Goal: Task Accomplishment & Management: Manage account settings

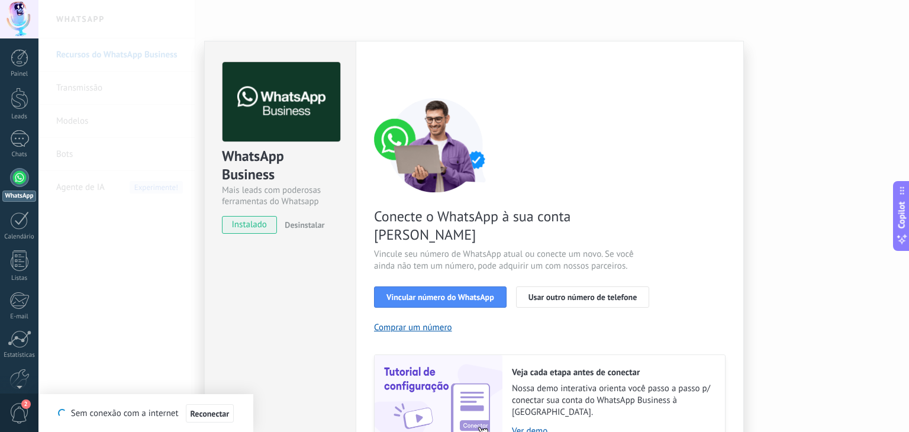
scroll to position [17, 0]
click at [21, 14] on div at bounding box center [19, 19] width 38 height 38
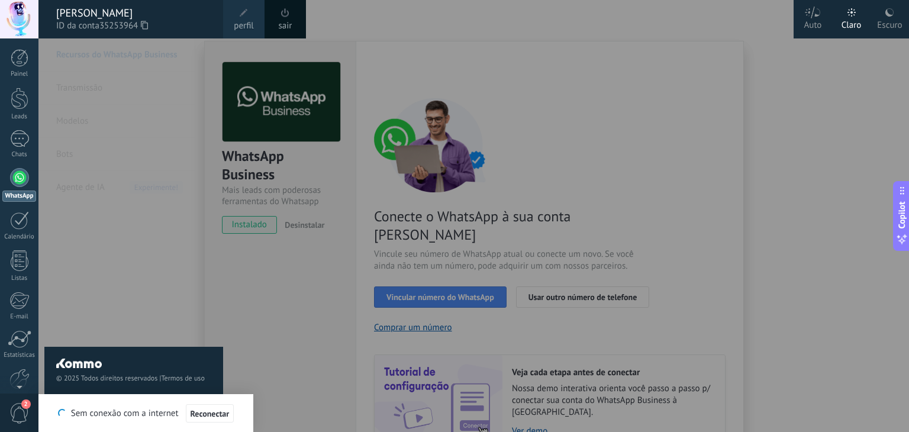
click at [714, 95] on div at bounding box center [492, 216] width 909 height 432
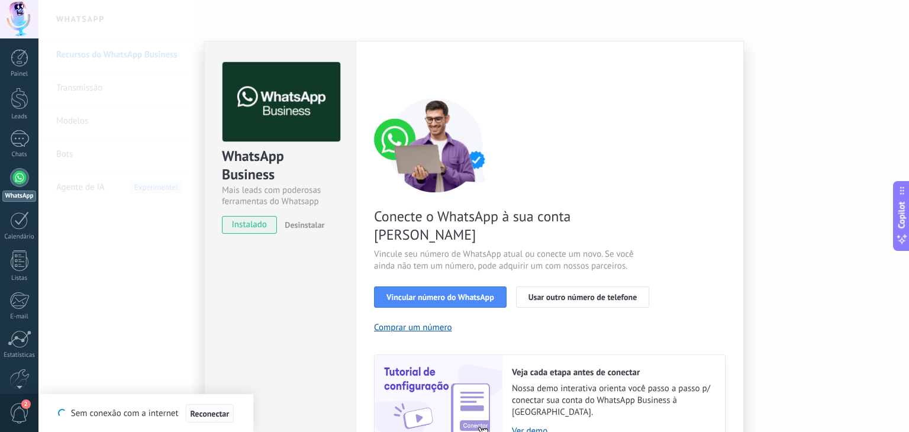
click at [217, 416] on span "Reconectar" at bounding box center [210, 414] width 39 height 8
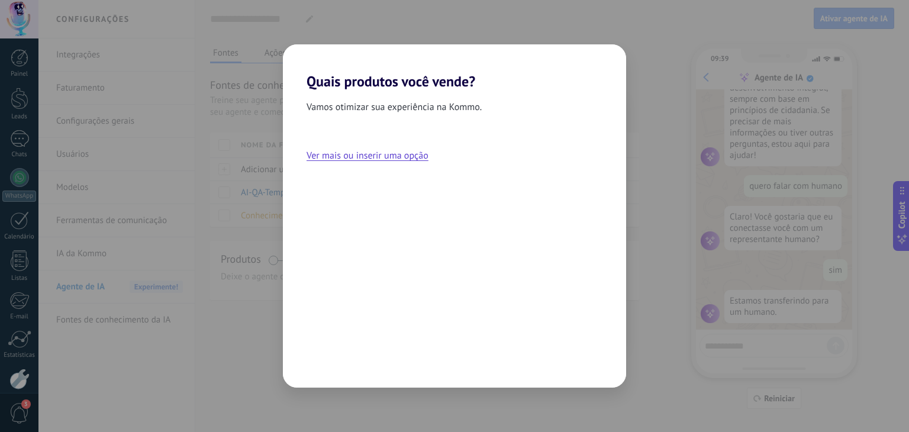
scroll to position [401, 0]
click at [637, 94] on div "Quais produtos você vende? Vamos otimizar sua experiência na Kommo. Ver mais ou…" at bounding box center [454, 216] width 909 height 432
click at [376, 157] on button "Ver mais ou inserir uma opção" at bounding box center [368, 155] width 122 height 15
click at [579, 368] on div "Voltar Próximo" at bounding box center [454, 368] width 343 height 39
drag, startPoint x: 298, startPoint y: 115, endPoint x: 305, endPoint y: 114, distance: 6.5
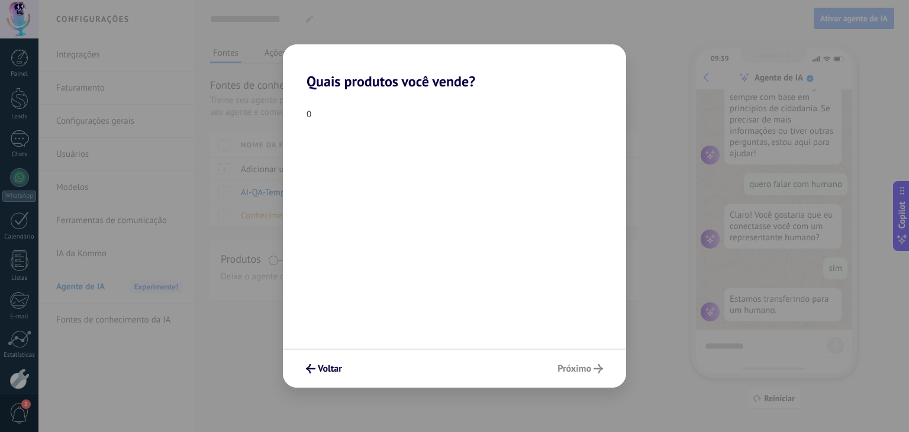
click at [299, 115] on div "0" at bounding box center [454, 114] width 343 height 11
click at [305, 113] on div "0" at bounding box center [454, 114] width 343 height 11
click at [335, 370] on span "Voltar" at bounding box center [330, 369] width 24 height 8
click at [567, 66] on h2 "Quais produtos você vende?" at bounding box center [454, 67] width 343 height 46
click at [592, 36] on div "Quais produtos você vende? Vamos otimizar sua experiência na Kommo. Ver mais ou…" at bounding box center [454, 216] width 909 height 432
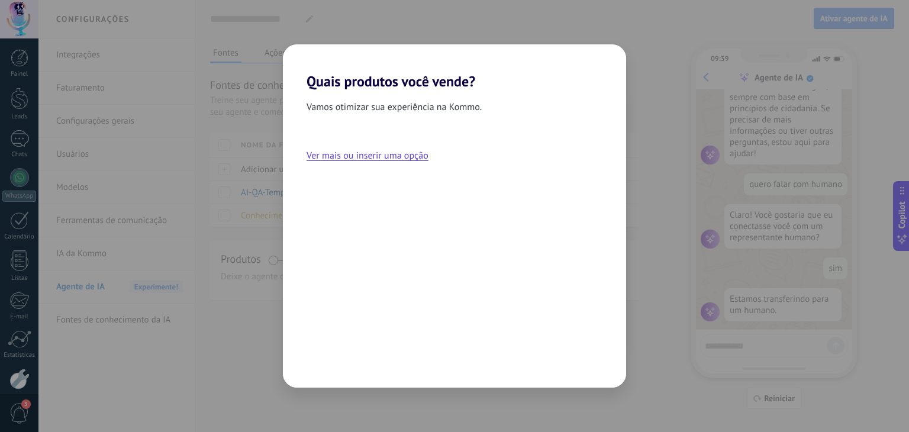
click at [598, 28] on div "Quais produtos você vende? Vamos otimizar sua experiência na Kommo. Ver mais ou…" at bounding box center [454, 216] width 909 height 432
click at [206, 48] on div "Quais produtos você vende? Vamos otimizar sua experiência na Kommo. Ver mais ou…" at bounding box center [454, 216] width 909 height 432
click at [263, 51] on div "Quais produtos você vende? Vamos otimizar sua experiência na Kommo. Ver mais ou…" at bounding box center [454, 216] width 909 height 432
click at [324, 129] on div "Vamos otimizar sua experiência na Kommo. Ver mais ou inserir uma opção" at bounding box center [454, 239] width 343 height 298
click at [379, 157] on button "Ver mais ou inserir uma opção" at bounding box center [368, 155] width 122 height 15
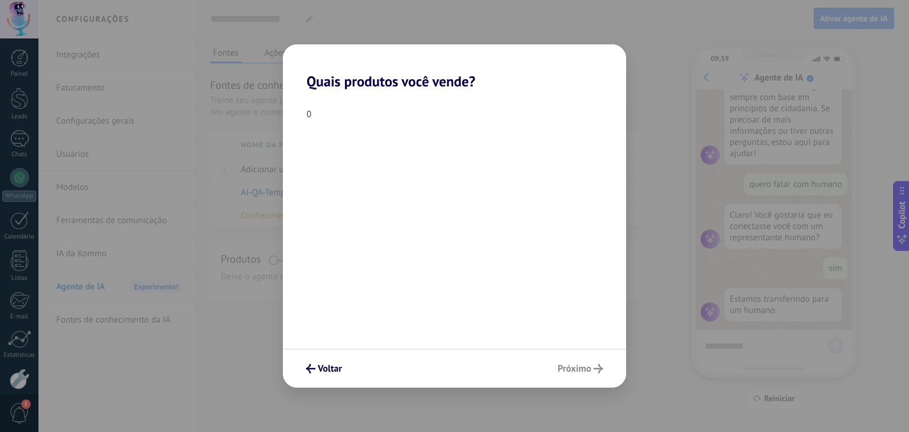
drag, startPoint x: 311, startPoint y: 117, endPoint x: 393, endPoint y: 192, distance: 111.4
click at [337, 139] on div "0" at bounding box center [454, 219] width 343 height 259
click at [575, 370] on div "Voltar Próximo" at bounding box center [454, 368] width 343 height 39
click at [597, 371] on div "Voltar Próximo" at bounding box center [454, 368] width 343 height 39
click at [610, 143] on div "0" at bounding box center [454, 219] width 343 height 259
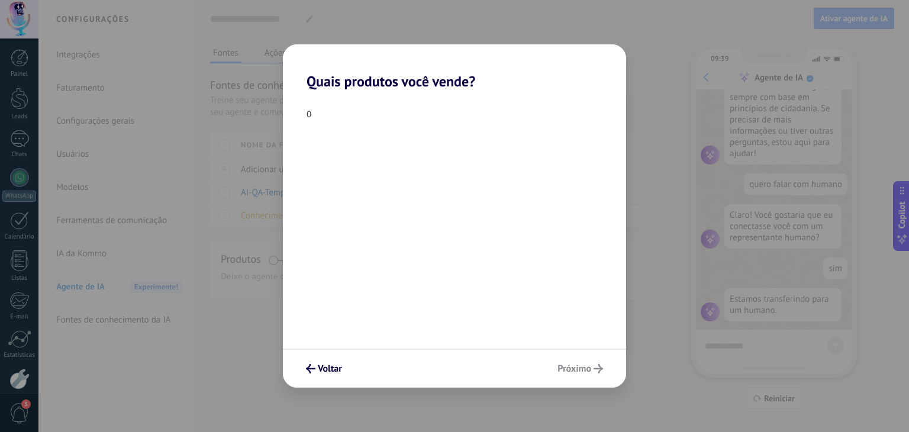
click at [667, 108] on div "Quais produtos você vende? 0 Voltar Próximo" at bounding box center [454, 216] width 909 height 432
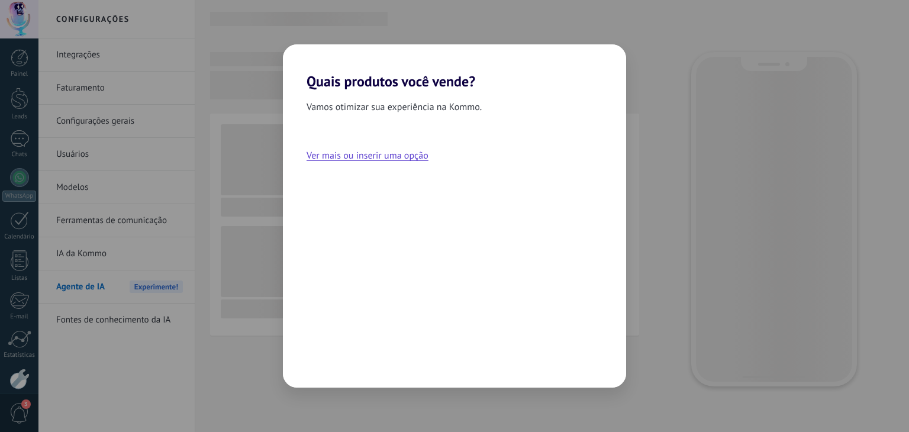
click at [21, 93] on div "Quais produtos você vende? Vamos otimizar sua experiência na Kommo. Ver mais ou…" at bounding box center [454, 216] width 909 height 432
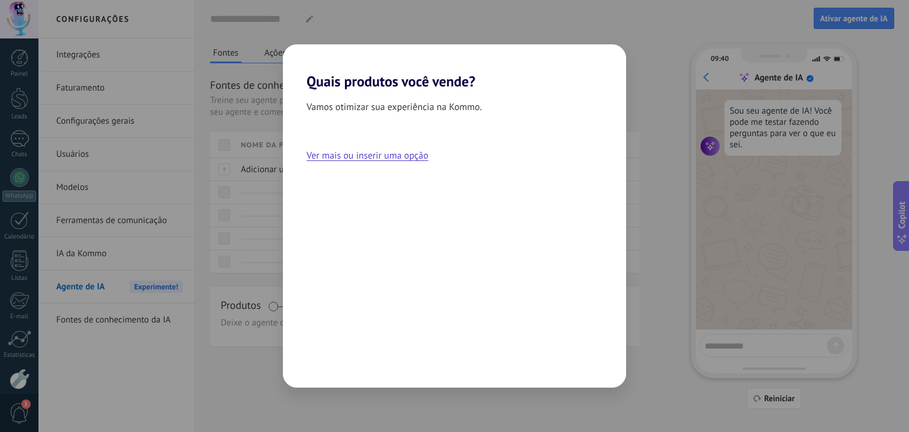
click at [21, 57] on div "Quais produtos você vende? Vamos otimizar sua experiência na Kommo. Ver mais ou…" at bounding box center [454, 216] width 909 height 432
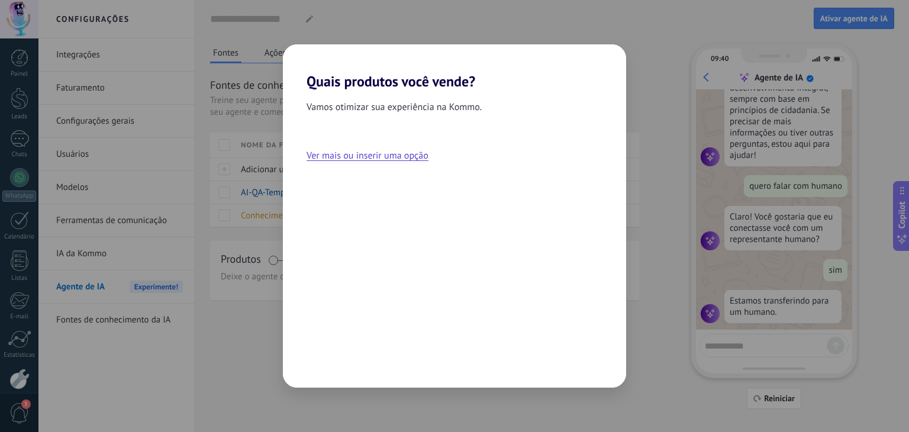
scroll to position [401, 0]
click at [13, 72] on div "Quais produtos você vende? Vamos otimizar sua experiência na Kommo. Ver mais ou…" at bounding box center [454, 216] width 909 height 432
click at [17, 102] on div "Quais produtos você vende? Vamos otimizar sua experiência na Kommo. Ver mais ou…" at bounding box center [454, 216] width 909 height 432
click at [18, 144] on div "Quais produtos você vende? Vamos otimizar sua experiência na Kommo. Ver mais ou…" at bounding box center [454, 216] width 909 height 432
click at [472, 84] on h2 "Quais produtos você vende?" at bounding box center [454, 67] width 343 height 46
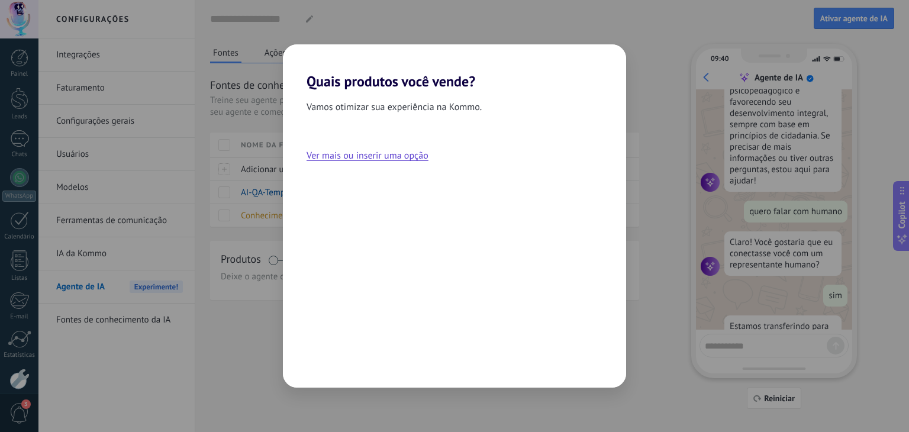
scroll to position [401, 0]
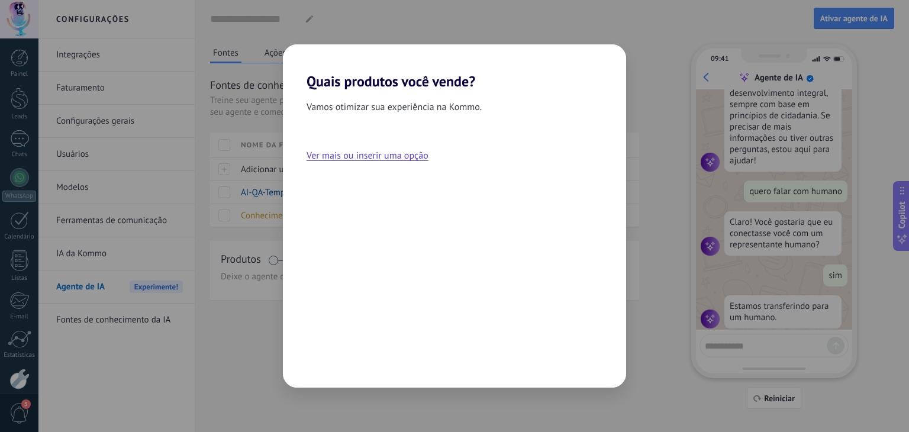
scroll to position [401, 0]
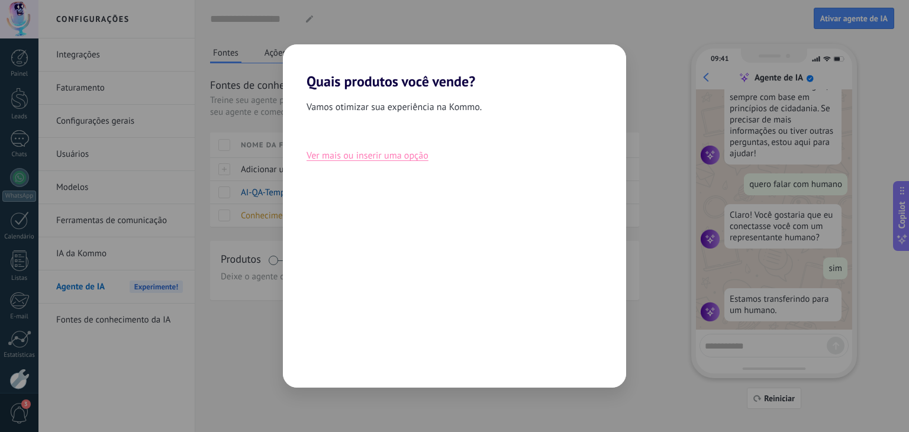
click at [388, 156] on button "Ver mais ou inserir uma opção" at bounding box center [368, 155] width 122 height 15
click at [336, 136] on div "0" at bounding box center [454, 219] width 343 height 259
click at [306, 110] on div "0" at bounding box center [454, 114] width 343 height 11
drag, startPoint x: 331, startPoint y: 383, endPoint x: 334, endPoint y: 377, distance: 6.4
click at [331, 382] on div "Voltar Próximo" at bounding box center [454, 368] width 343 height 39
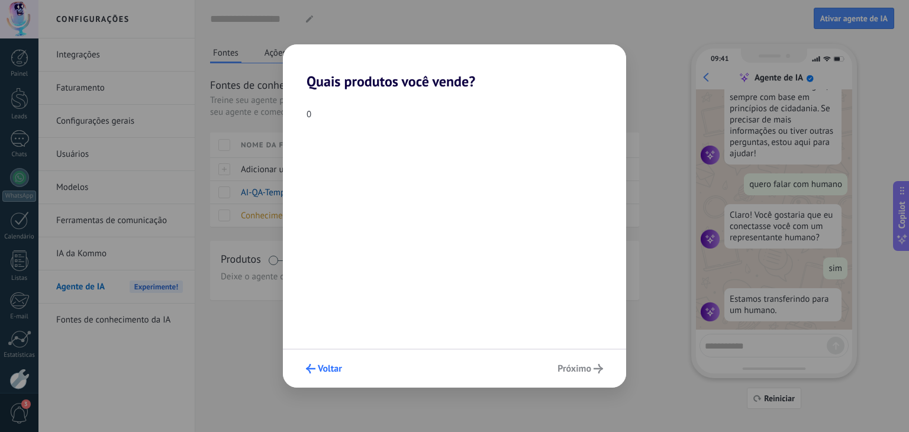
click at [336, 370] on span "Voltar" at bounding box center [330, 369] width 24 height 8
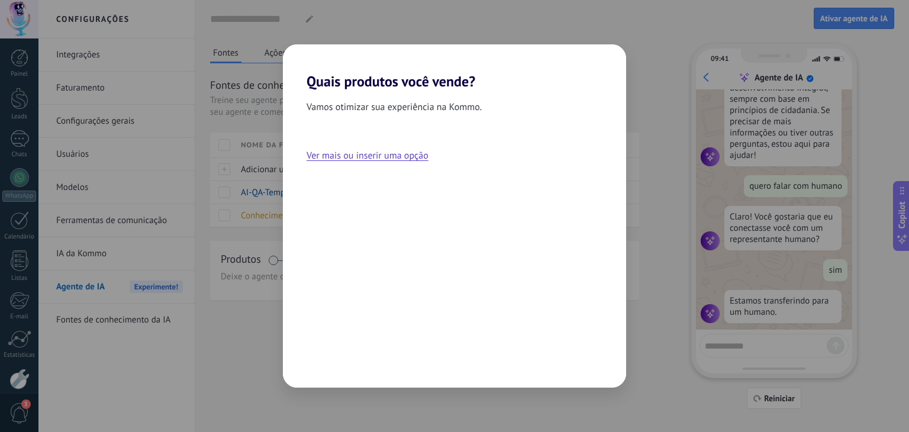
scroll to position [401, 0]
click at [854, 17] on div "Quais produtos você vende? Vamos otimizar sua experiência na Kommo. Ver mais ou…" at bounding box center [454, 216] width 909 height 432
click at [856, 18] on div "Quais produtos você vende? Vamos otimizar sua experiência na Kommo. Ver mais ou…" at bounding box center [454, 216] width 909 height 432
drag, startPoint x: 826, startPoint y: 86, endPoint x: 779, endPoint y: 98, distance: 48.4
click at [825, 86] on div "Quais produtos você vende? Vamos otimizar sua experiência na Kommo. Ver mais ou…" at bounding box center [454, 216] width 909 height 432
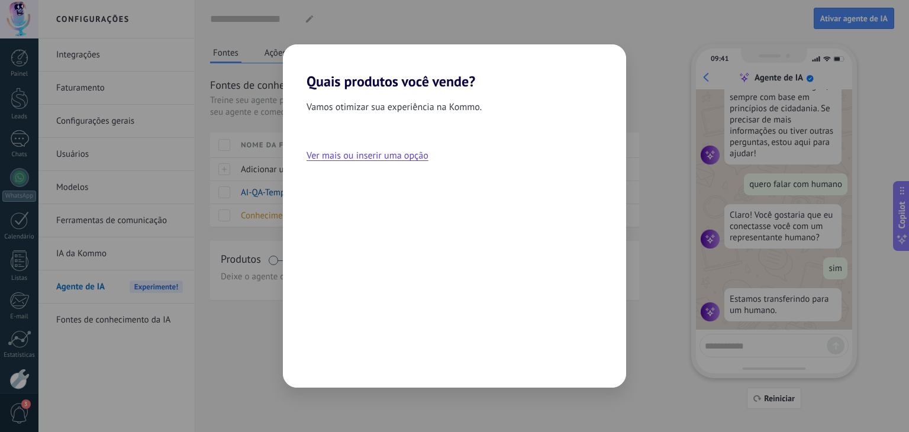
click at [584, 94] on div "Vamos otimizar sua experiência na Kommo. Ver mais ou inserir uma opção" at bounding box center [454, 239] width 343 height 298
drag, startPoint x: 397, startPoint y: 83, endPoint x: 397, endPoint y: 91, distance: 7.7
click at [397, 82] on h2 "Quais produtos você vende?" at bounding box center [454, 67] width 343 height 46
click at [404, 159] on button "Ver mais ou inserir uma opção" at bounding box center [368, 155] width 122 height 15
click at [311, 117] on div "0" at bounding box center [454, 114] width 343 height 11
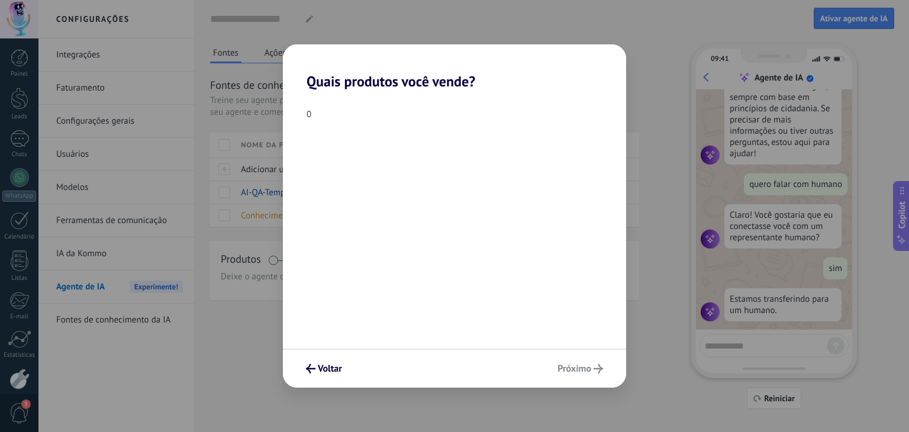
click at [311, 117] on div "0" at bounding box center [454, 114] width 343 height 11
click at [309, 114] on div "0" at bounding box center [454, 114] width 343 height 11
click at [313, 368] on icon "submit" at bounding box center [310, 368] width 9 height 9
click at [313, 368] on div "Vamos otimizar sua experiência na Kommo. Ver mais ou inserir uma opção" at bounding box center [454, 239] width 343 height 298
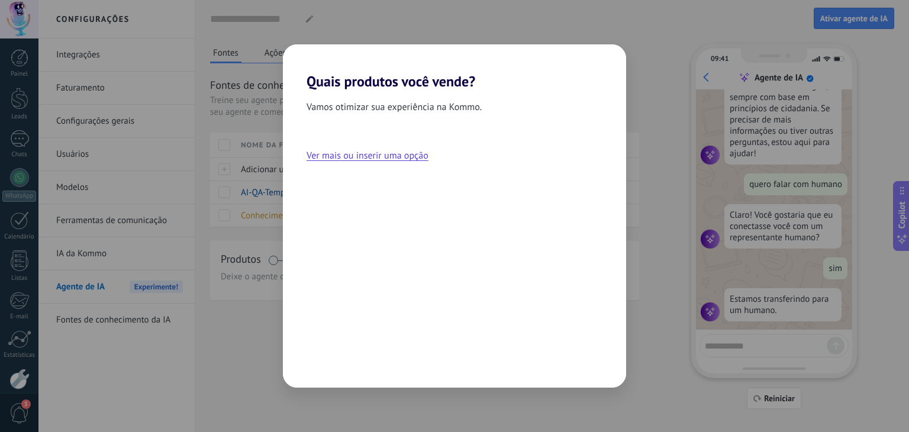
click at [212, 336] on div "Quais produtos você vende? Vamos otimizar sua experiência na Kommo. Ver mais ou…" at bounding box center [454, 216] width 909 height 432
click at [115, 202] on div "Quais produtos você vende? Vamos otimizar sua experiência na Kommo. Ver mais ou…" at bounding box center [454, 216] width 909 height 432
click at [18, 126] on div "Quais produtos você vende? Vamos otimizar sua experiência na Kommo. Ver mais ou…" at bounding box center [454, 216] width 909 height 432
click at [30, 82] on div "Quais produtos você vende? Vamos otimizar sua experiência na Kommo. Ver mais ou…" at bounding box center [454, 216] width 909 height 432
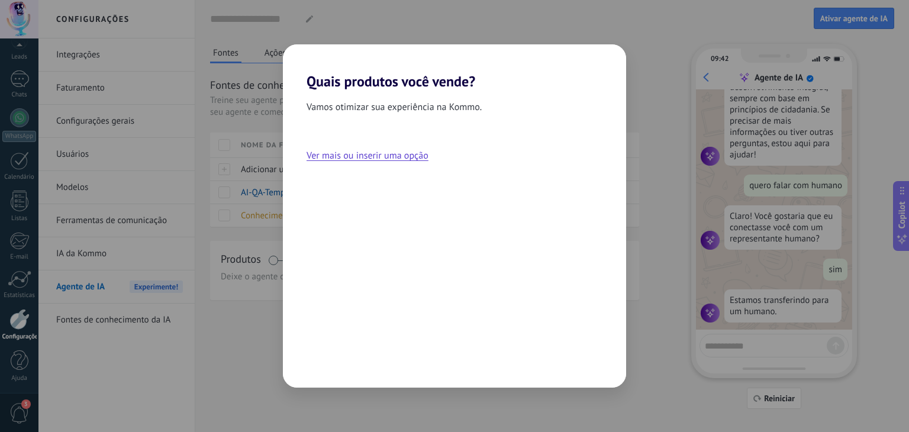
scroll to position [401, 0]
